Goal: Information Seeking & Learning: Find specific fact

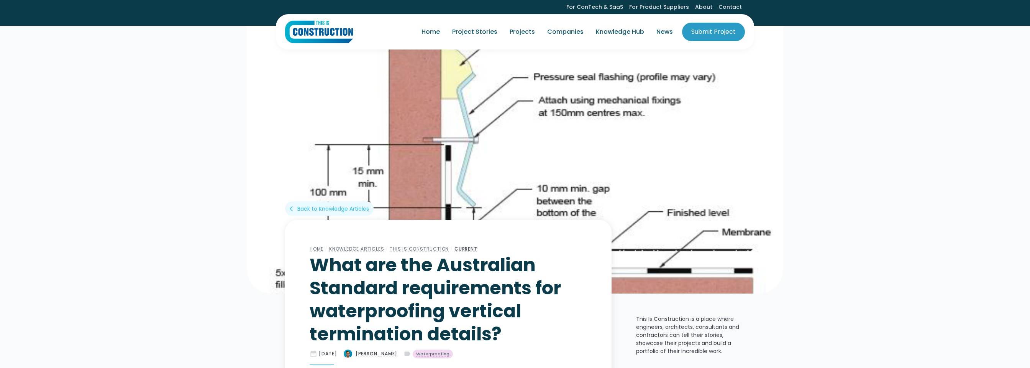
scroll to position [238, 0]
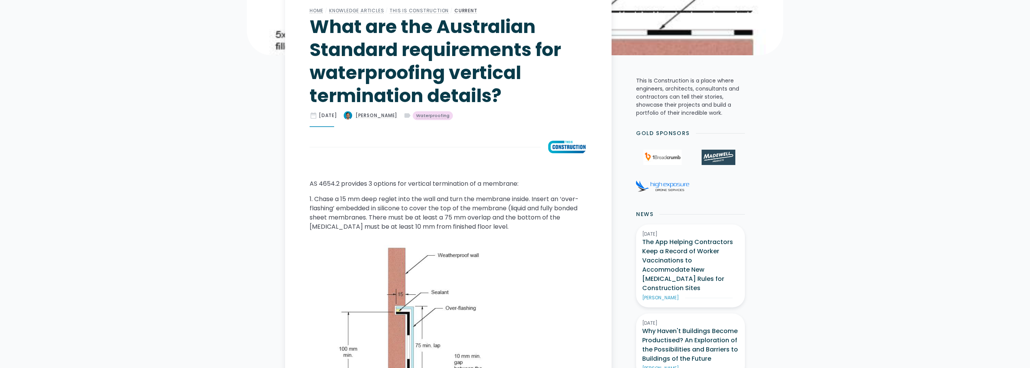
drag, startPoint x: 310, startPoint y: 183, endPoint x: 521, endPoint y: 186, distance: 211.2
click at [521, 186] on p "AS 4654.2 provides 3 options for vertical termination of a membrane:" at bounding box center [449, 183] width 278 height 9
copy p "AS 4654.2 provides 3 options for vertical termination of a membrane:"
